Goal: Task Accomplishment & Management: Use online tool/utility

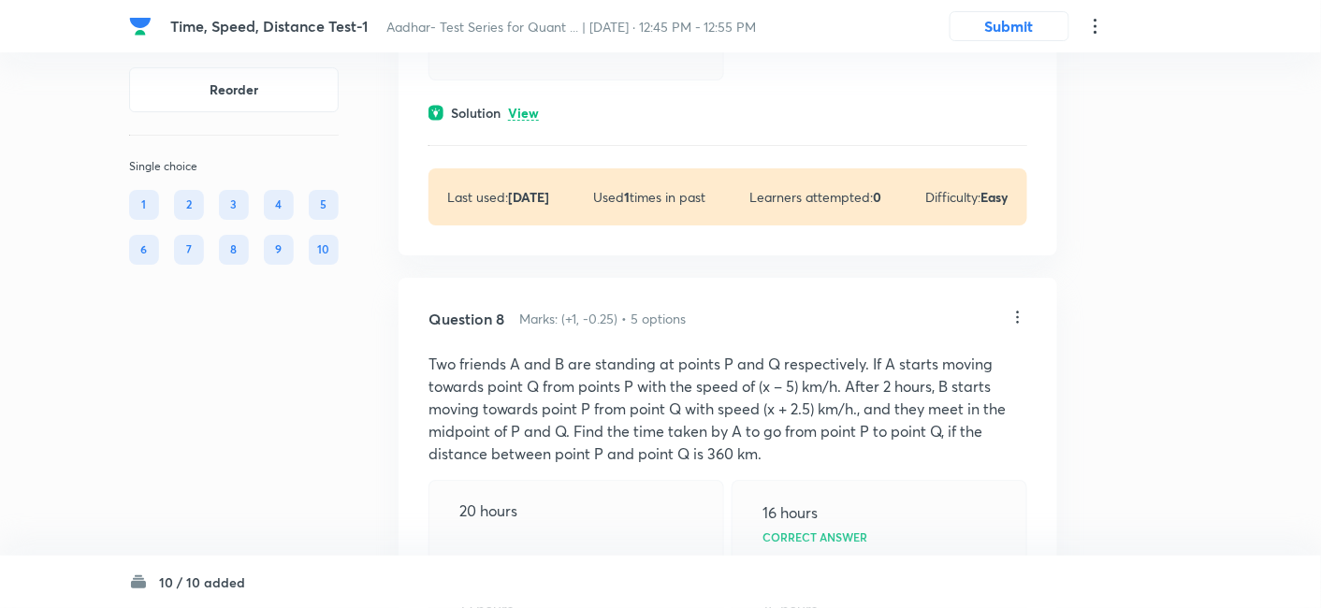
scroll to position [4223, 0]
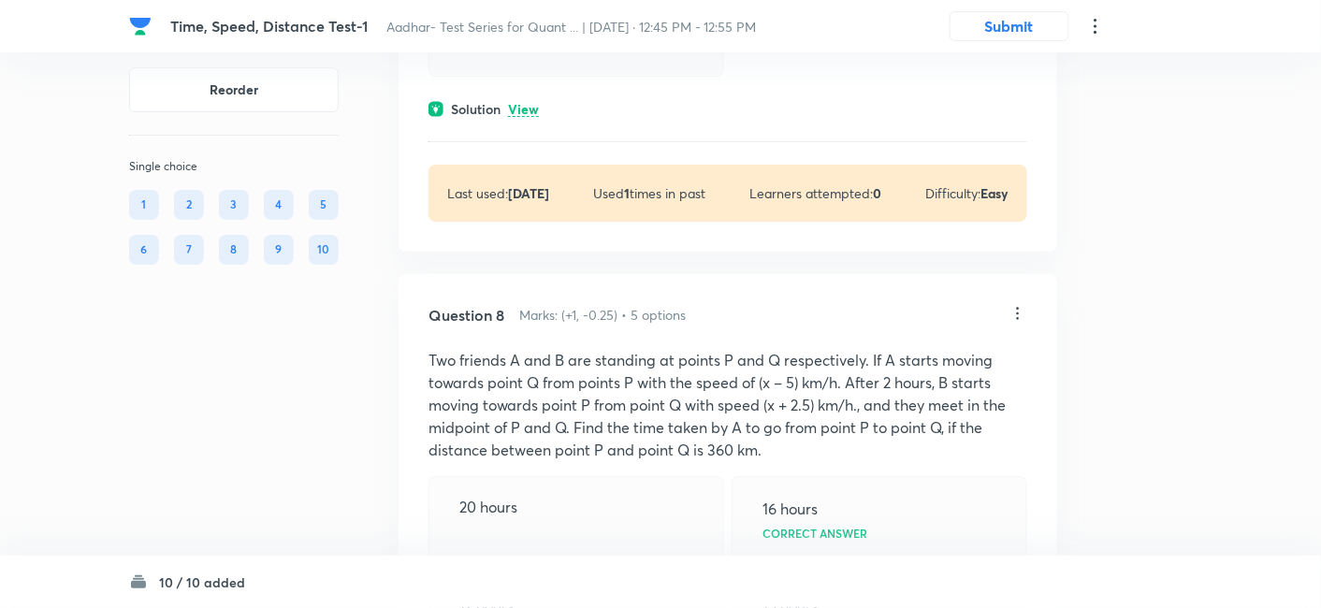
click at [1018, 304] on icon at bounding box center [1017, 313] width 19 height 19
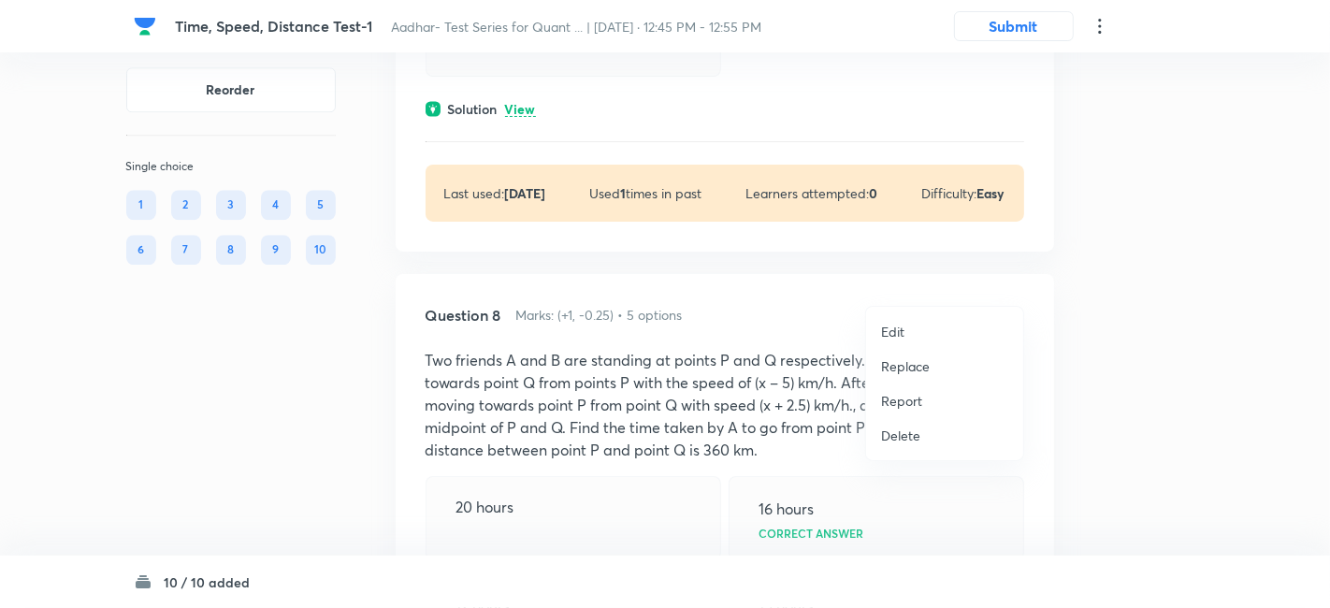
click at [892, 361] on p "Replace" at bounding box center [905, 366] width 49 height 20
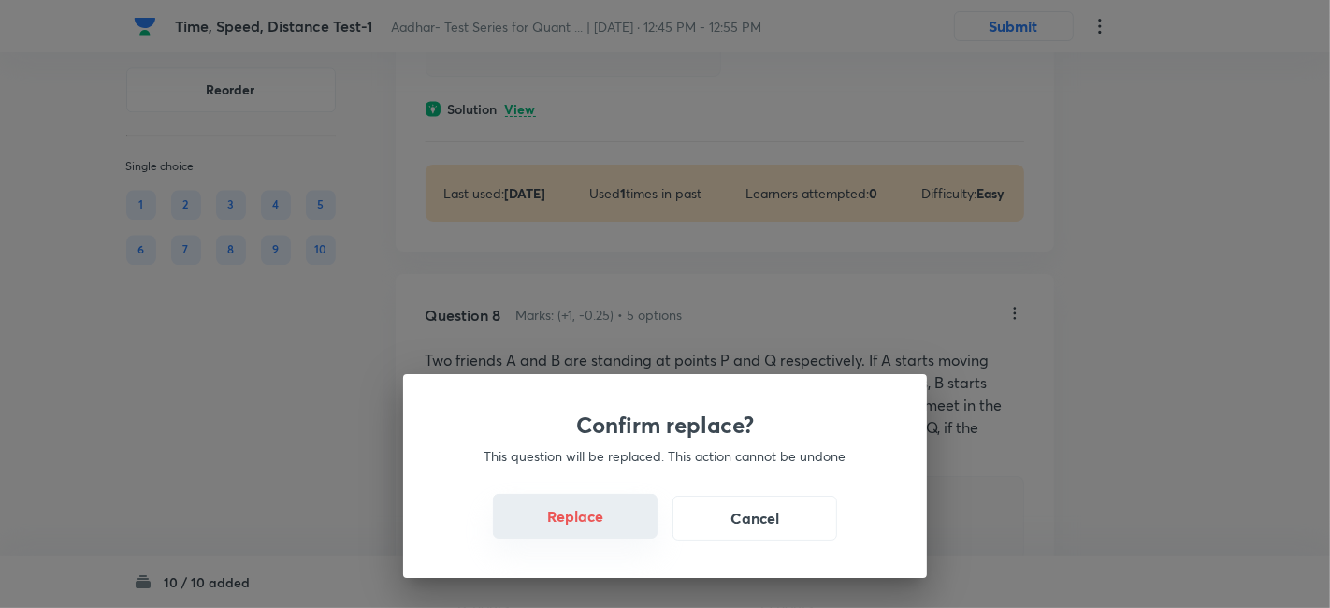
click at [547, 515] on button "Replace" at bounding box center [575, 516] width 165 height 45
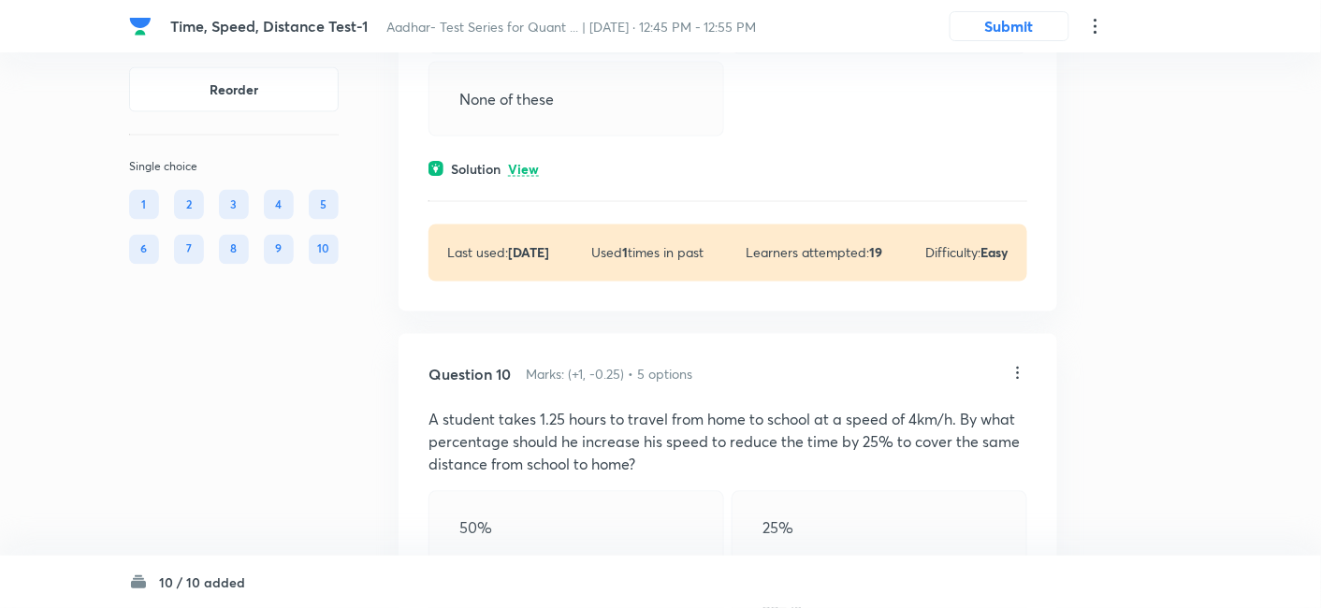
scroll to position [5390, 0]
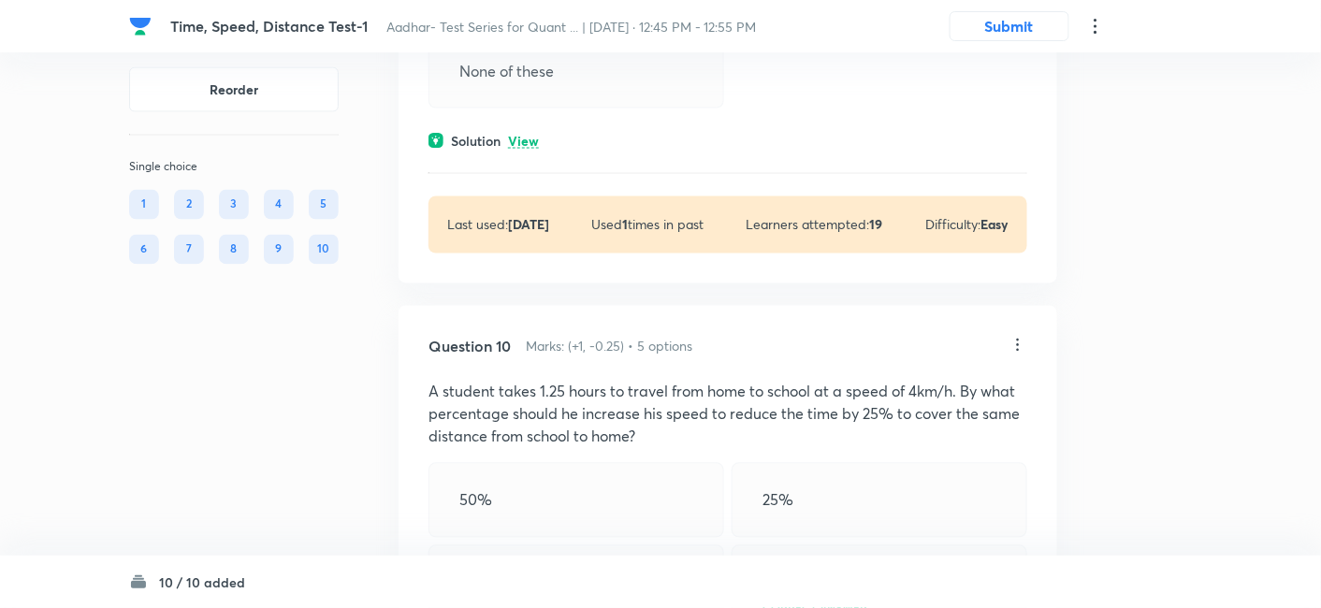
click at [1011, 336] on icon at bounding box center [1017, 345] width 19 height 19
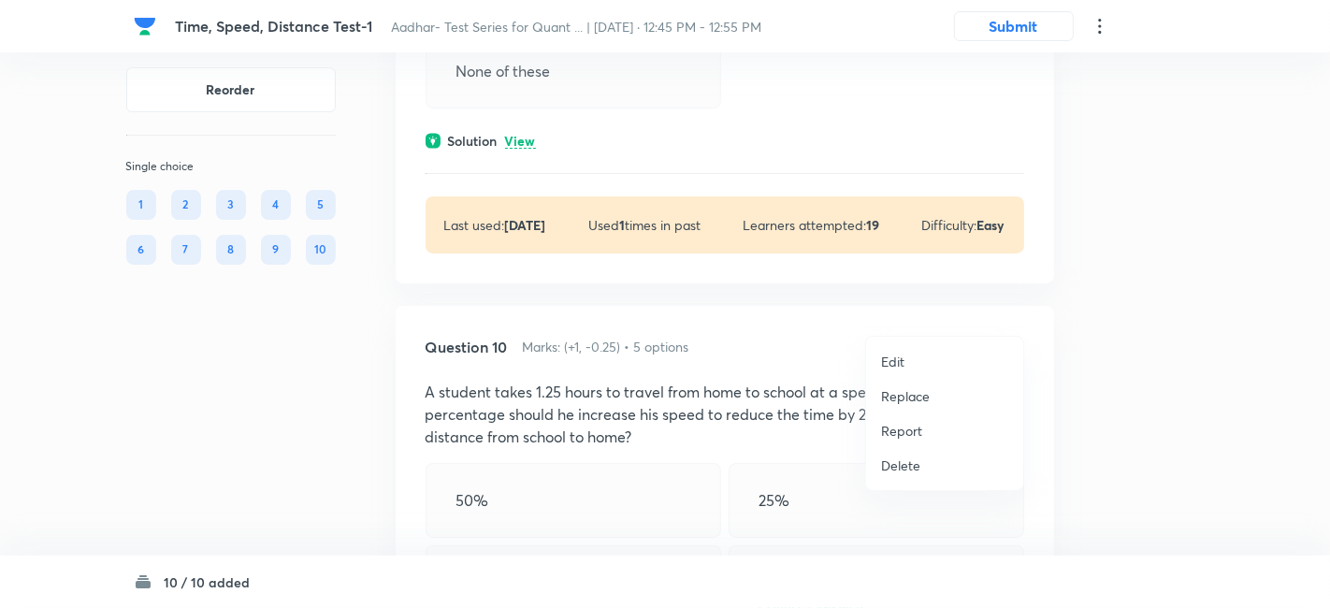
click at [908, 386] on p "Replace" at bounding box center [905, 396] width 49 height 20
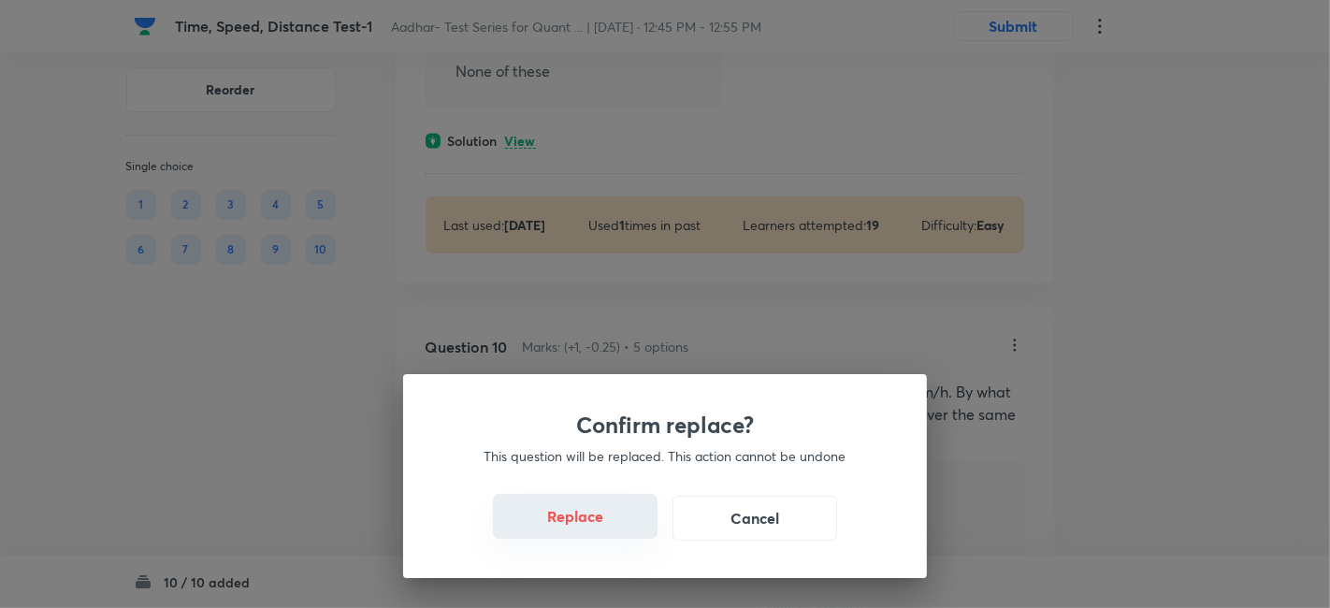
click at [565, 527] on button "Replace" at bounding box center [575, 516] width 165 height 45
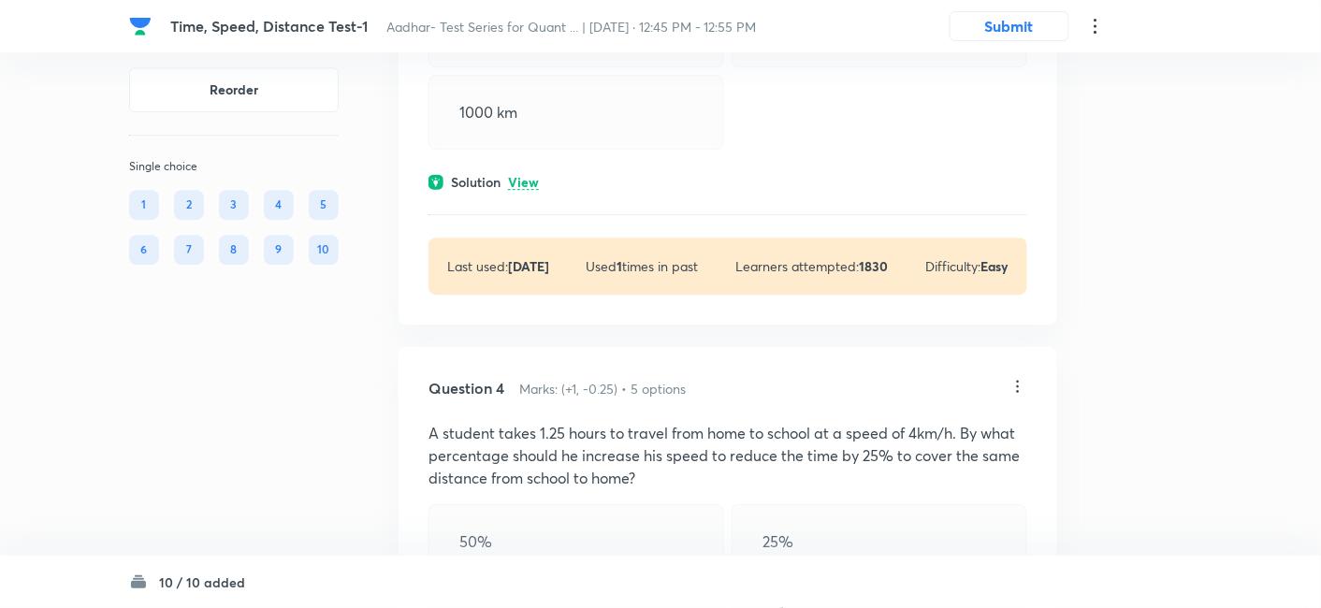
scroll to position [1256, 0]
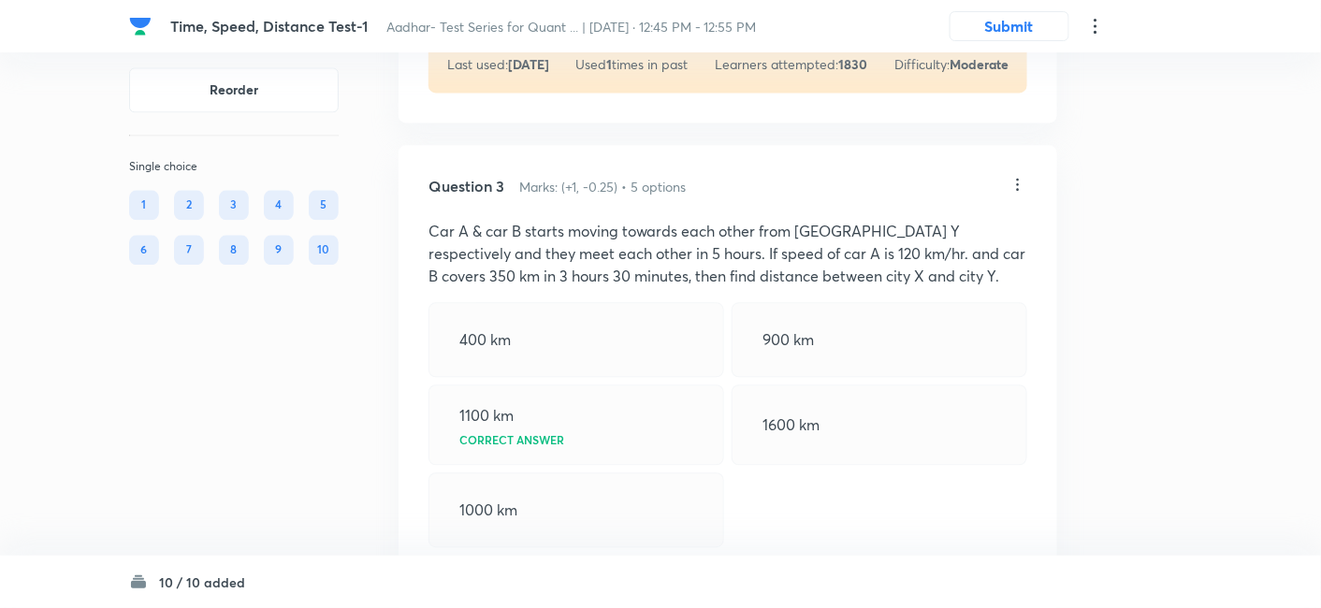
click at [1019, 175] on div at bounding box center [1017, 186] width 19 height 22
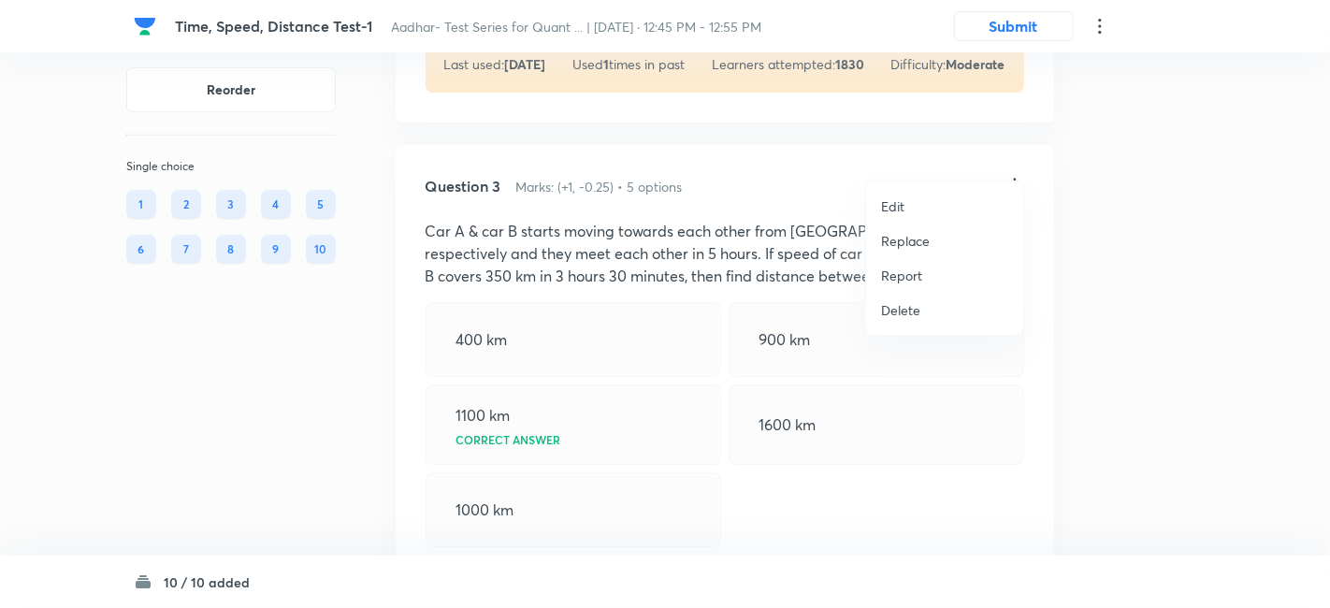
click at [911, 241] on p "Replace" at bounding box center [905, 241] width 49 height 20
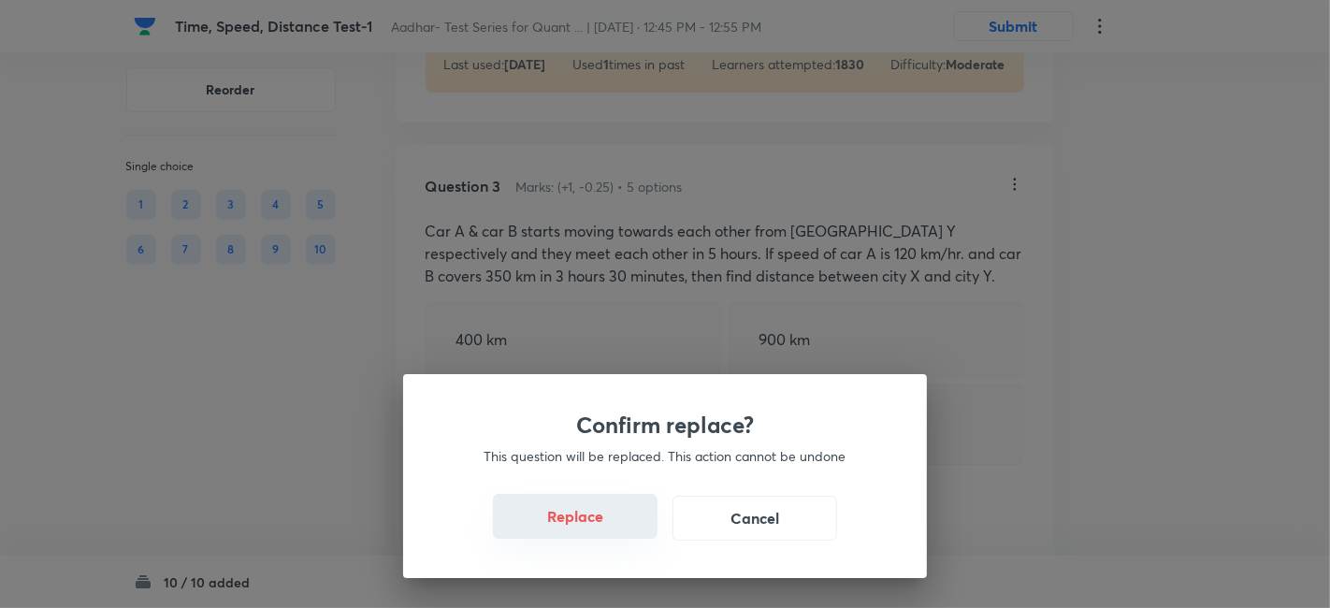
click at [582, 512] on button "Replace" at bounding box center [575, 516] width 165 height 45
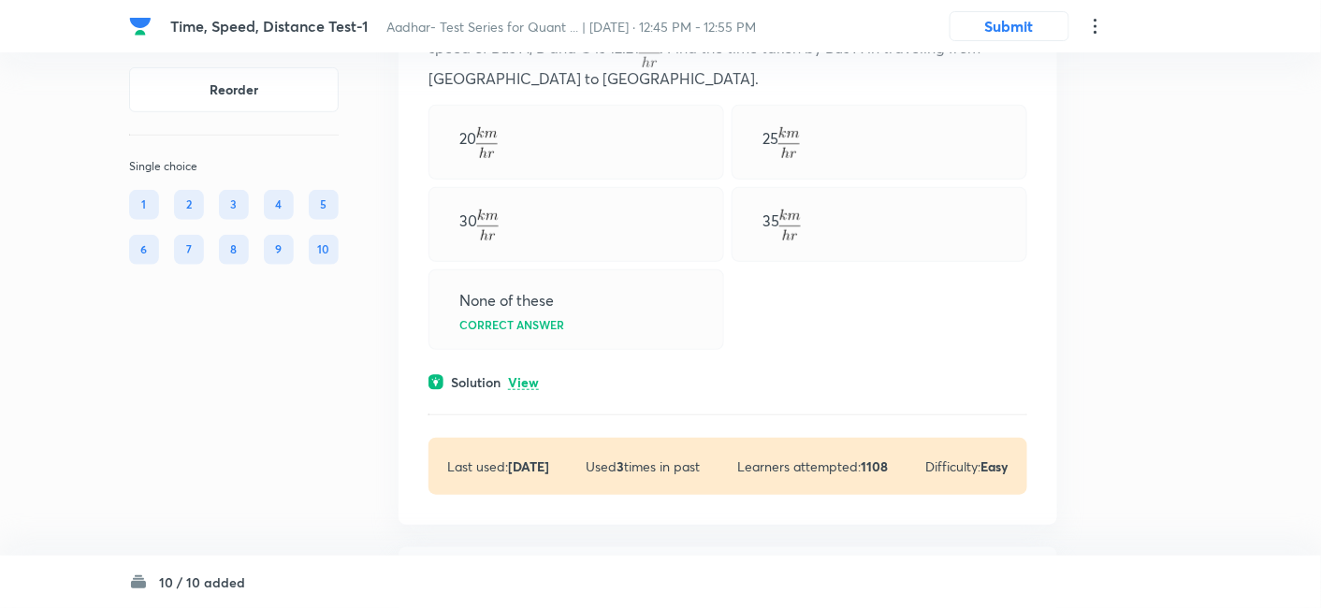
scroll to position [0, 0]
